Goal: Obtain resource: Obtain resource

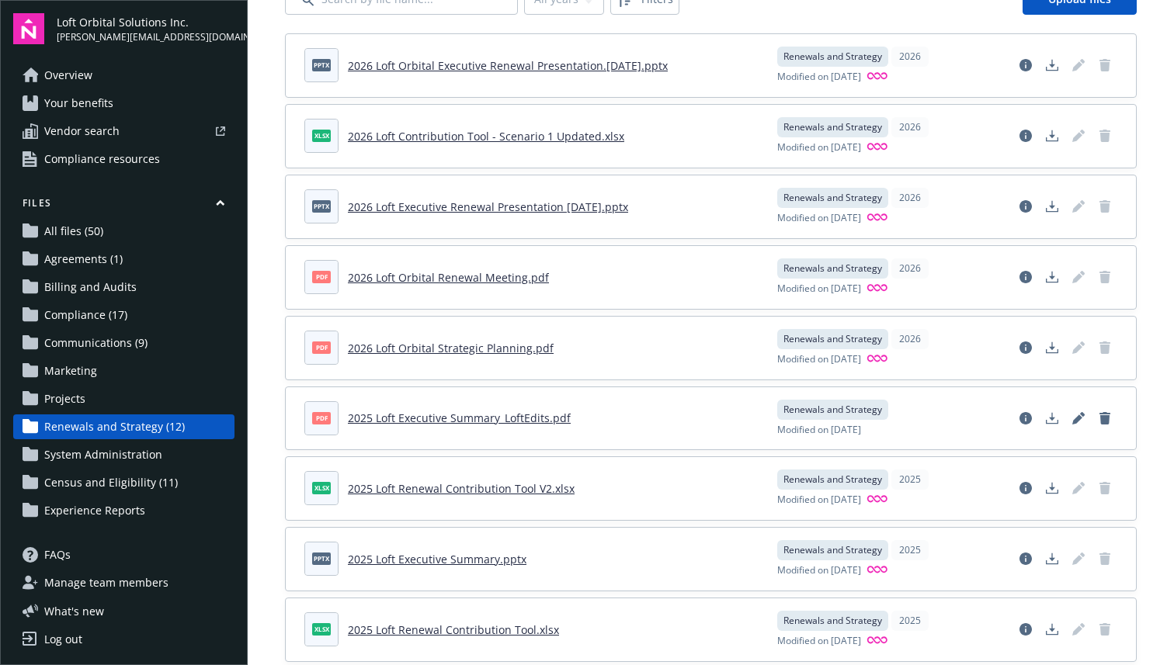
scroll to position [99, 0]
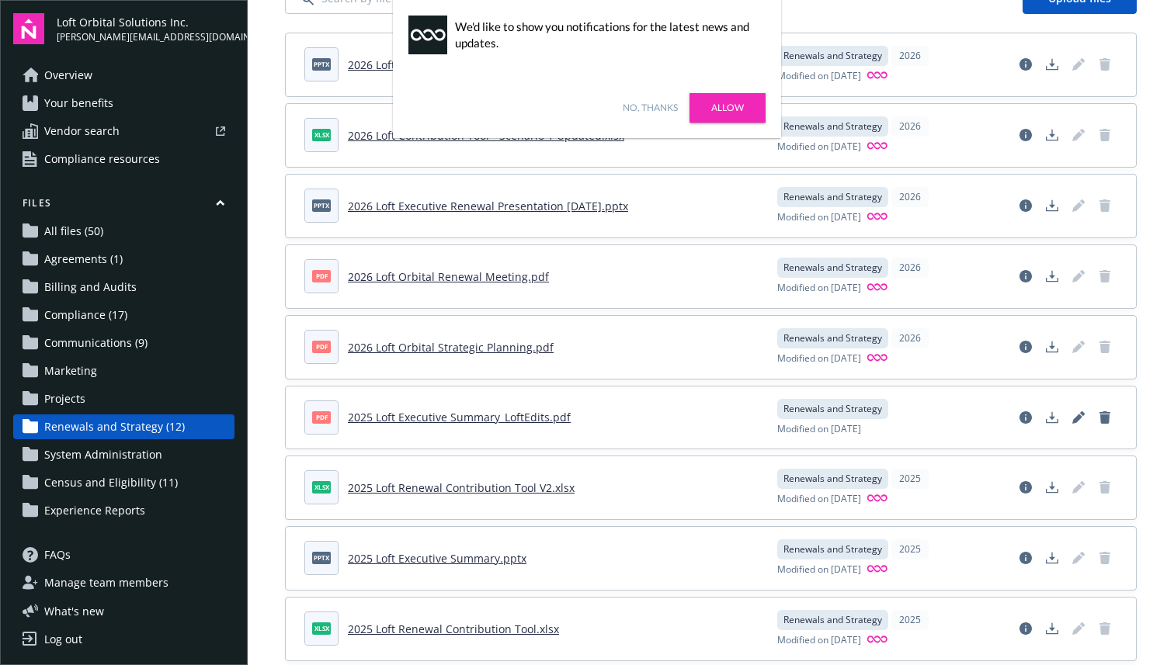
click at [529, 413] on link "2025 Loft Executive Summary_LoftEdits.pdf" at bounding box center [459, 417] width 223 height 15
click at [248, 419] on div "Files All years 2026 2025 2024 Filters Upload files pptx 2026 Loft Orbital Exec…" at bounding box center [711, 405] width 926 height 1009
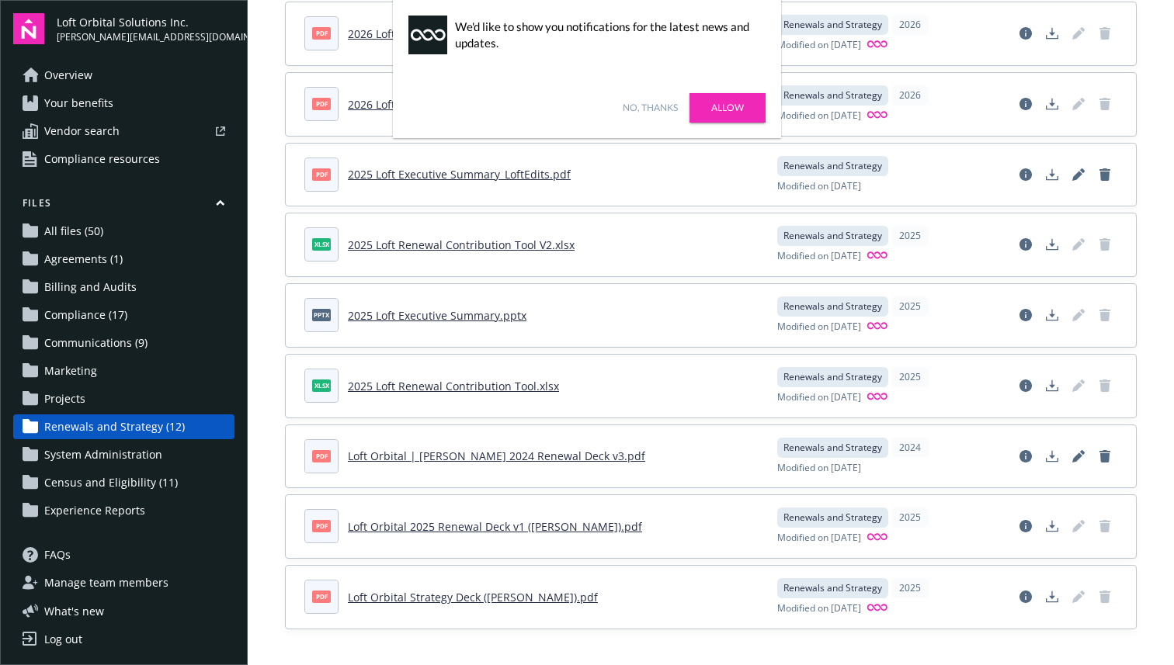
scroll to position [343, 0]
click at [388, 308] on link "2025 Loft Executive Summary.pptx" at bounding box center [437, 314] width 179 height 15
